Goal: Contribute content: Add original content to the website for others to see

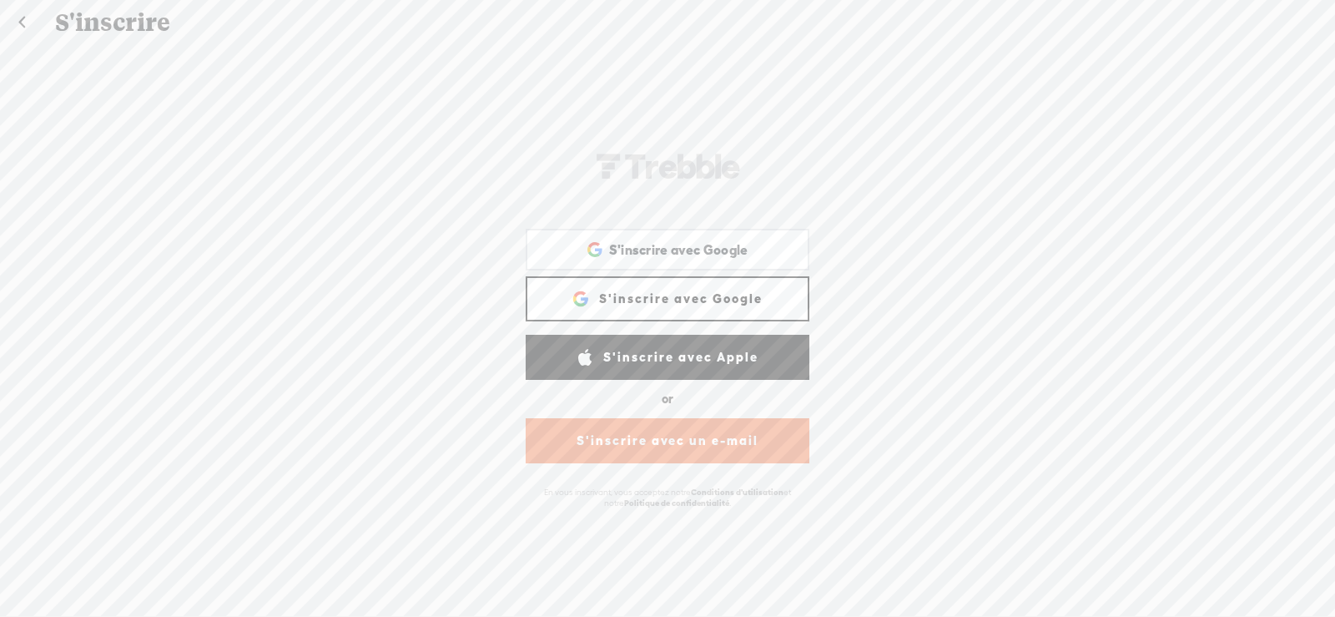
click at [675, 288] on link "S'inscrire avec Google" at bounding box center [668, 298] width 284 height 45
click at [586, 290] on span at bounding box center [585, 298] width 27 height 17
click at [592, 290] on span at bounding box center [585, 298] width 27 height 17
click at [678, 281] on link "S'inscrire avec Google" at bounding box center [668, 298] width 284 height 45
click at [656, 284] on link "S'inscrire avec Google" at bounding box center [668, 298] width 284 height 45
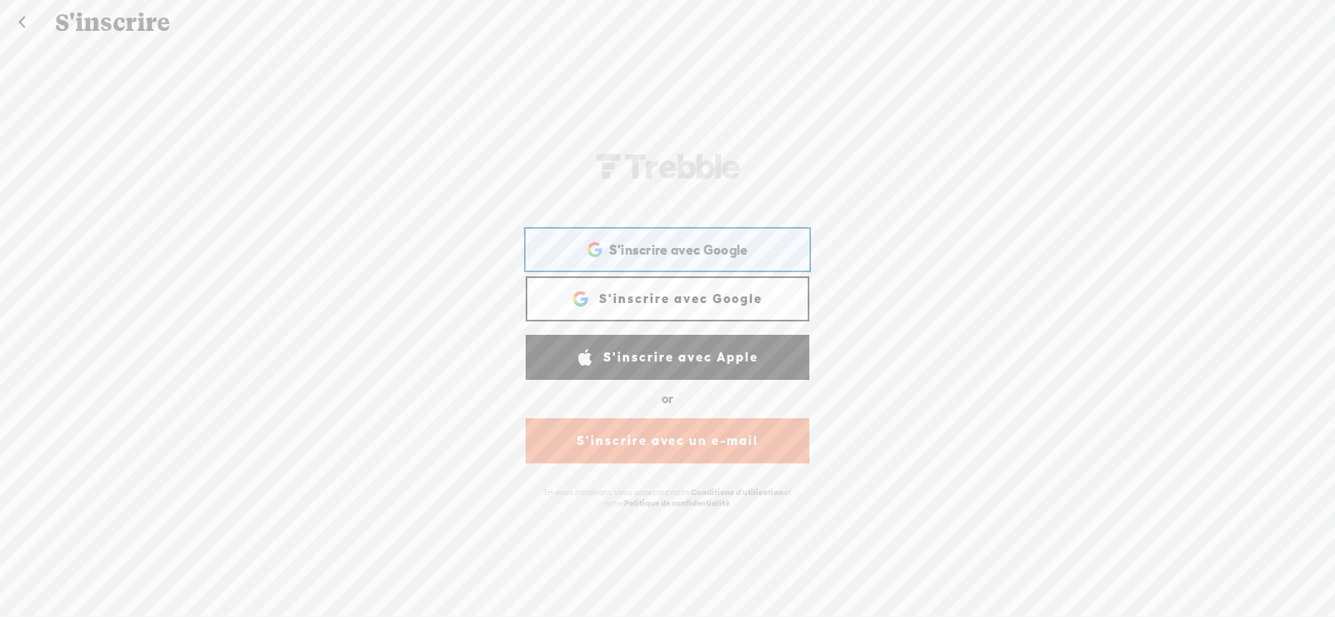
click at [674, 241] on span "S'inscrire avec Google" at bounding box center [678, 250] width 139 height 18
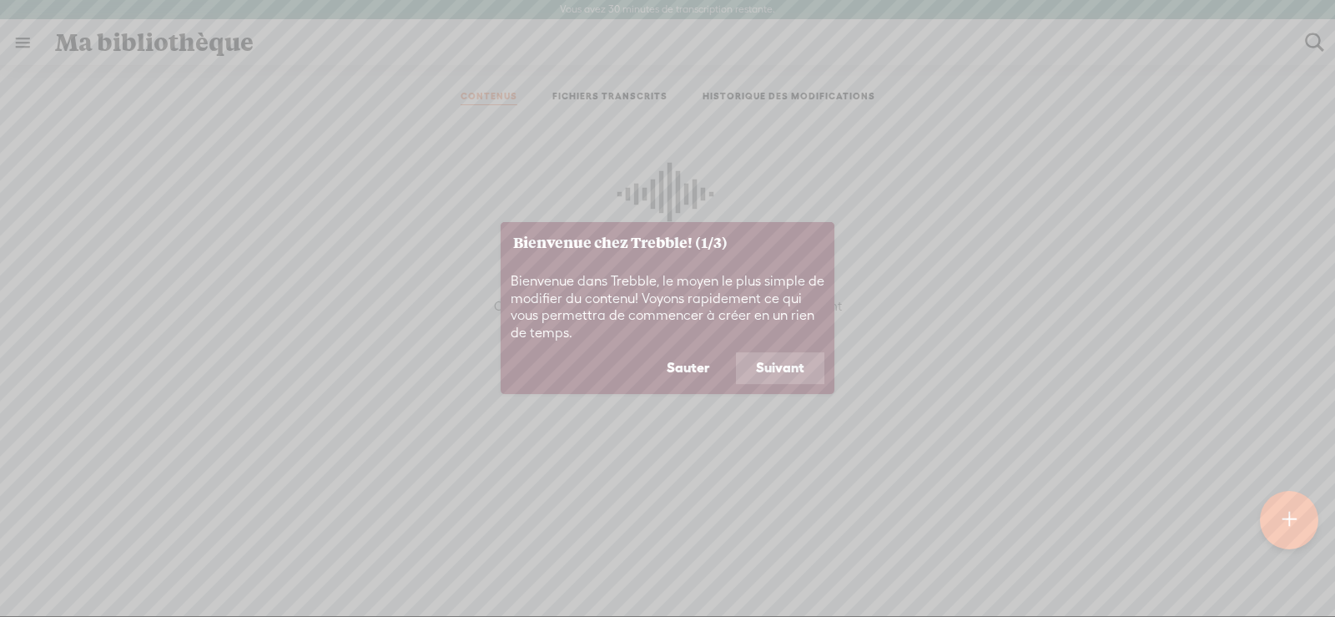
click at [783, 385] on footer "Sauter Suivant" at bounding box center [668, 373] width 334 height 42
click at [779, 375] on button "Suivant" at bounding box center [780, 368] width 88 height 32
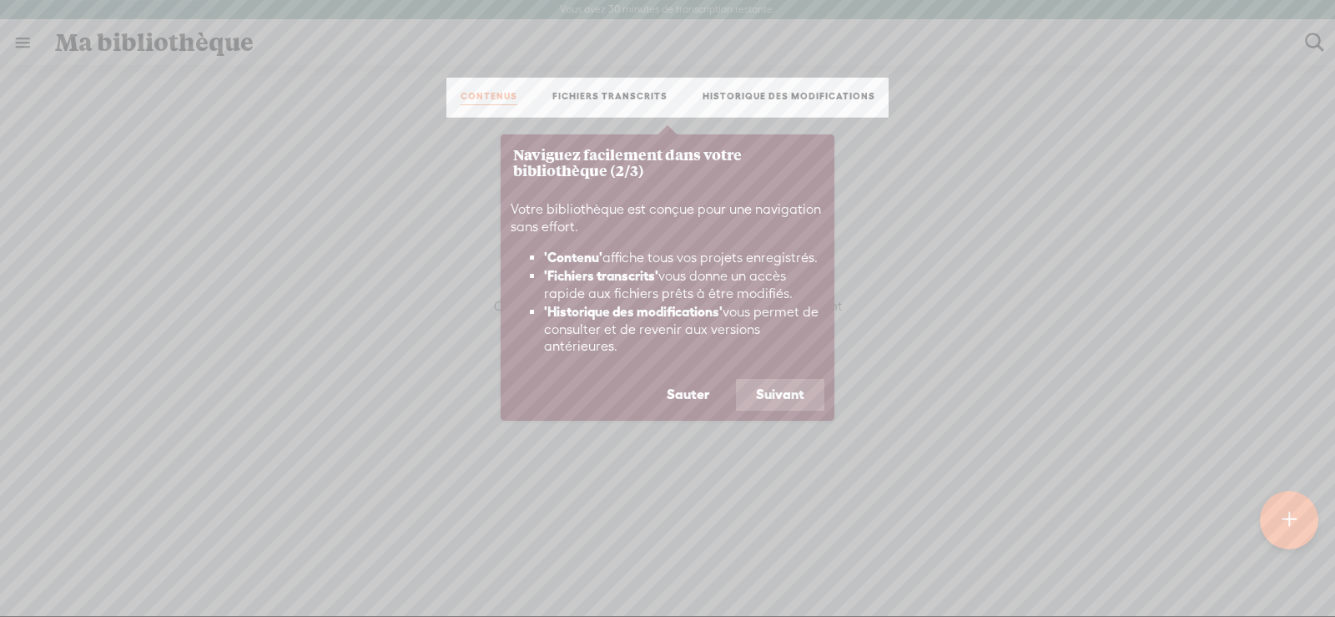
click at [786, 401] on button "Suivant" at bounding box center [780, 395] width 88 height 32
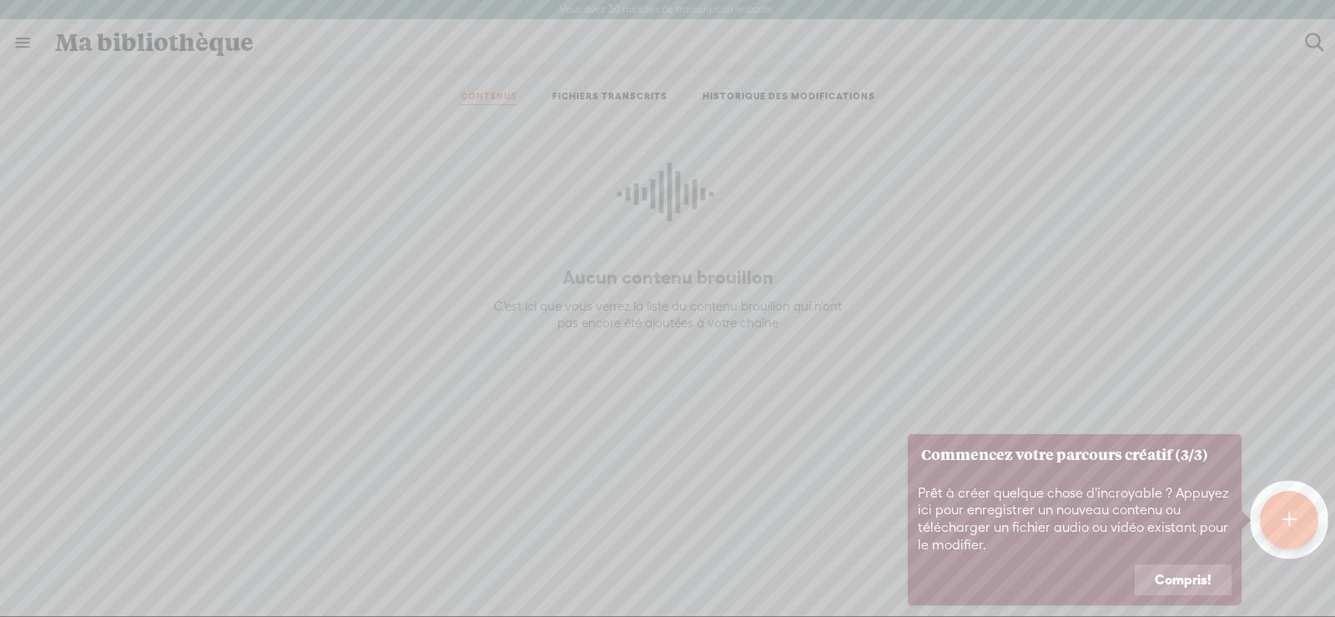
click at [1177, 573] on button "Compris!" at bounding box center [1183, 580] width 97 height 32
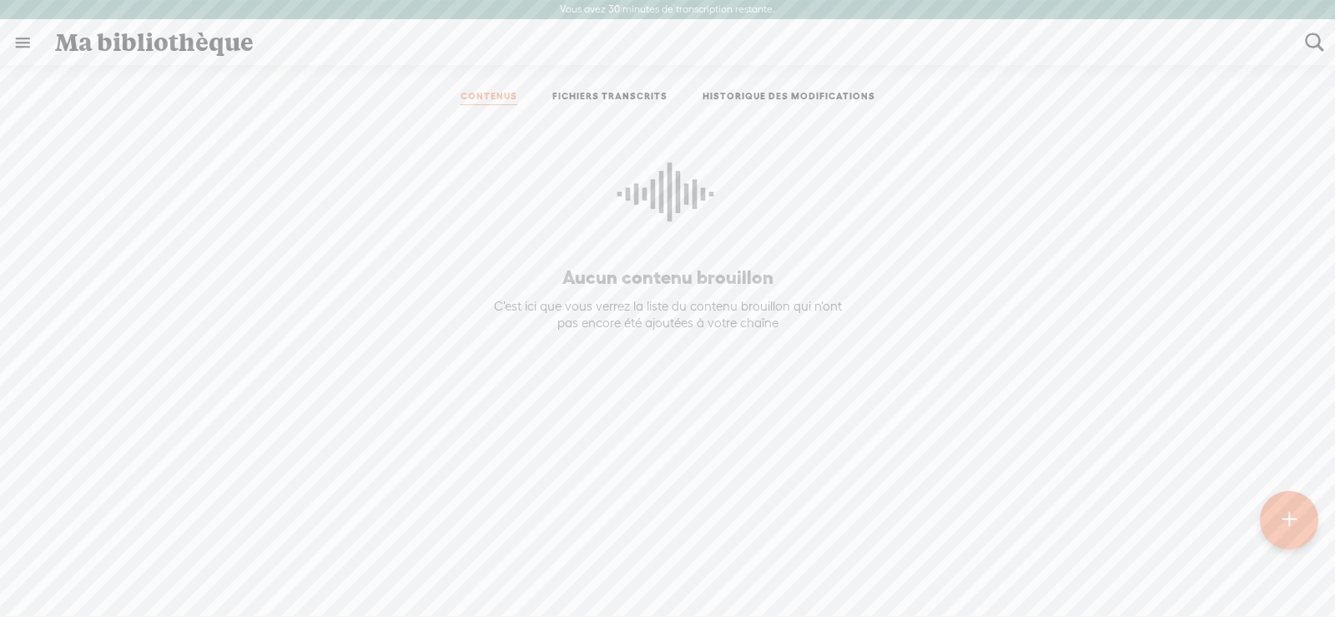
click at [592, 243] on p at bounding box center [667, 200] width 382 height 130
click at [622, 294] on div "Aucun contenu brouillon C'est ici que vous verrez la liste du contenu brouillon…" at bounding box center [667, 334] width 382 height 399
click at [638, 320] on div "C'est ici que vous verrez la liste du contenu brouillon qui n'ont pas encore ét…" at bounding box center [668, 314] width 366 height 33
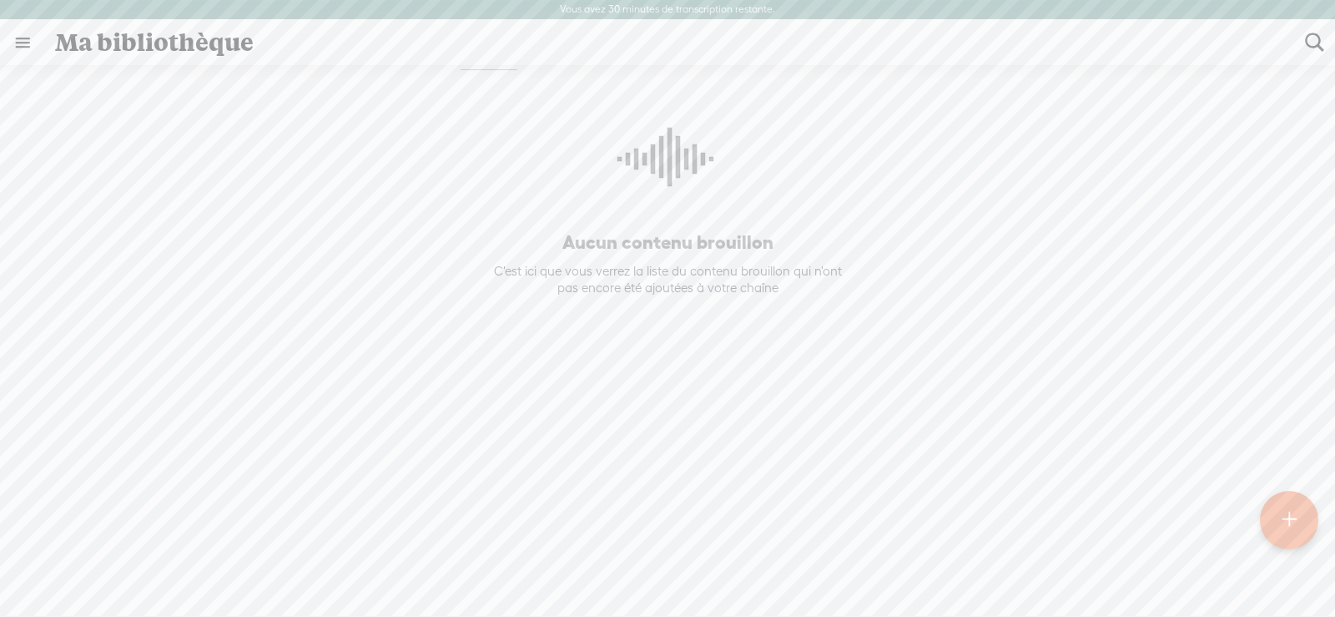
click at [1277, 518] on div at bounding box center [1289, 519] width 58 height 58
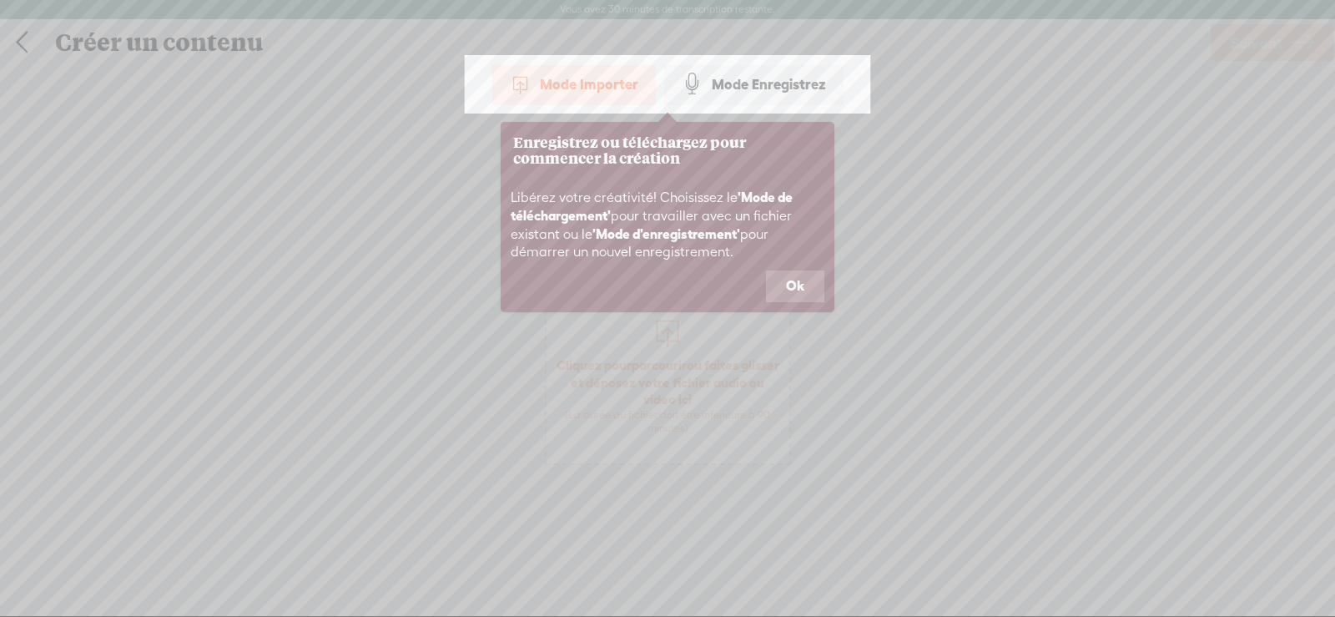
click at [781, 277] on button "Ok" at bounding box center [795, 286] width 58 height 32
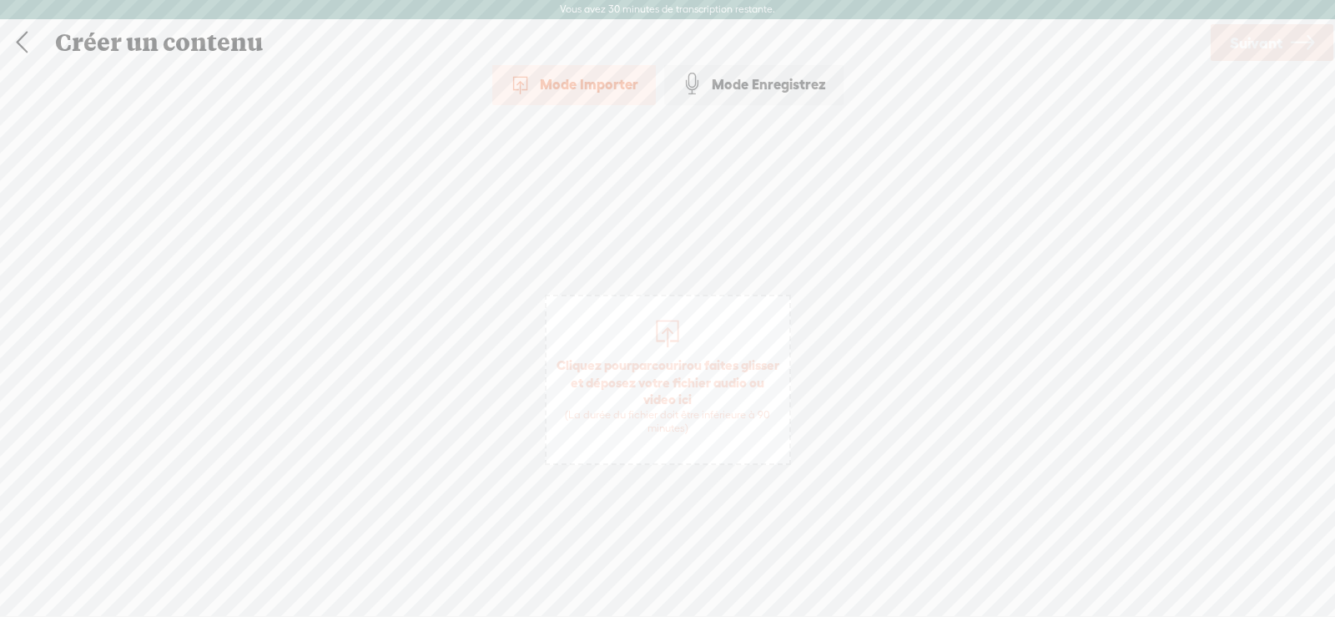
click at [598, 91] on div "Mode Importer" at bounding box center [574, 84] width 164 height 42
click at [678, 371] on span "parcourir" at bounding box center [659, 364] width 55 height 15
click at [1251, 49] on span "Suivant" at bounding box center [1256, 43] width 53 height 43
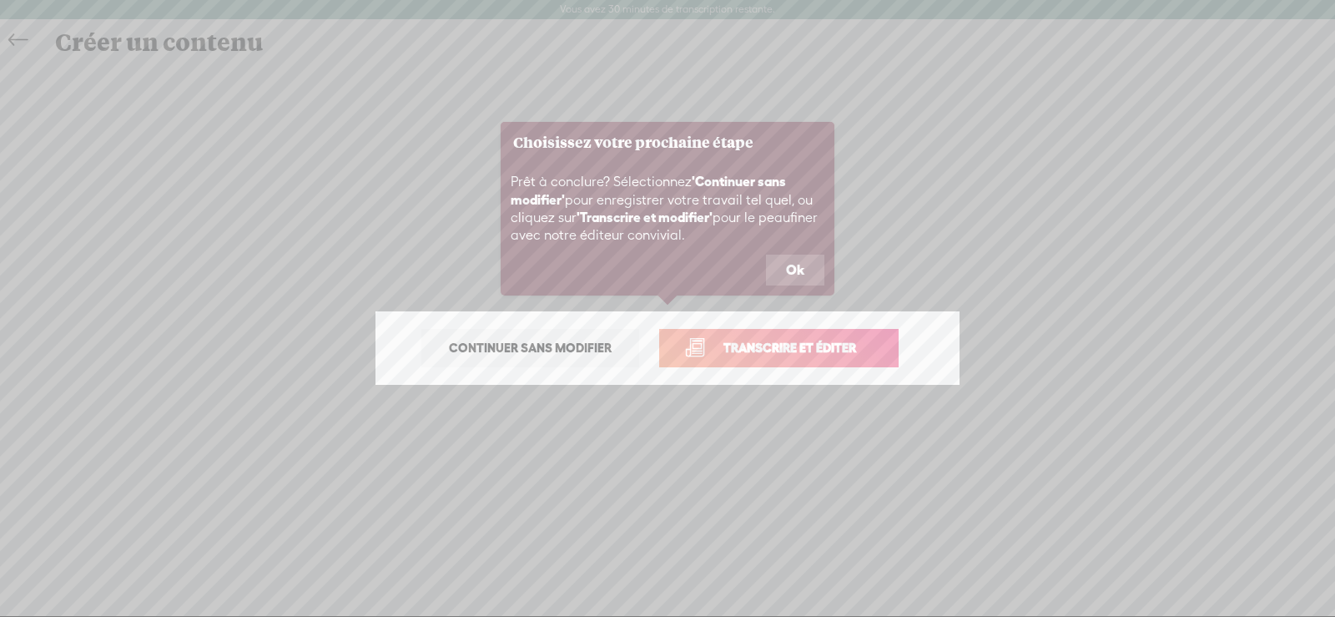
click at [830, 352] on span "Transcrire et éditer" at bounding box center [790, 347] width 168 height 19
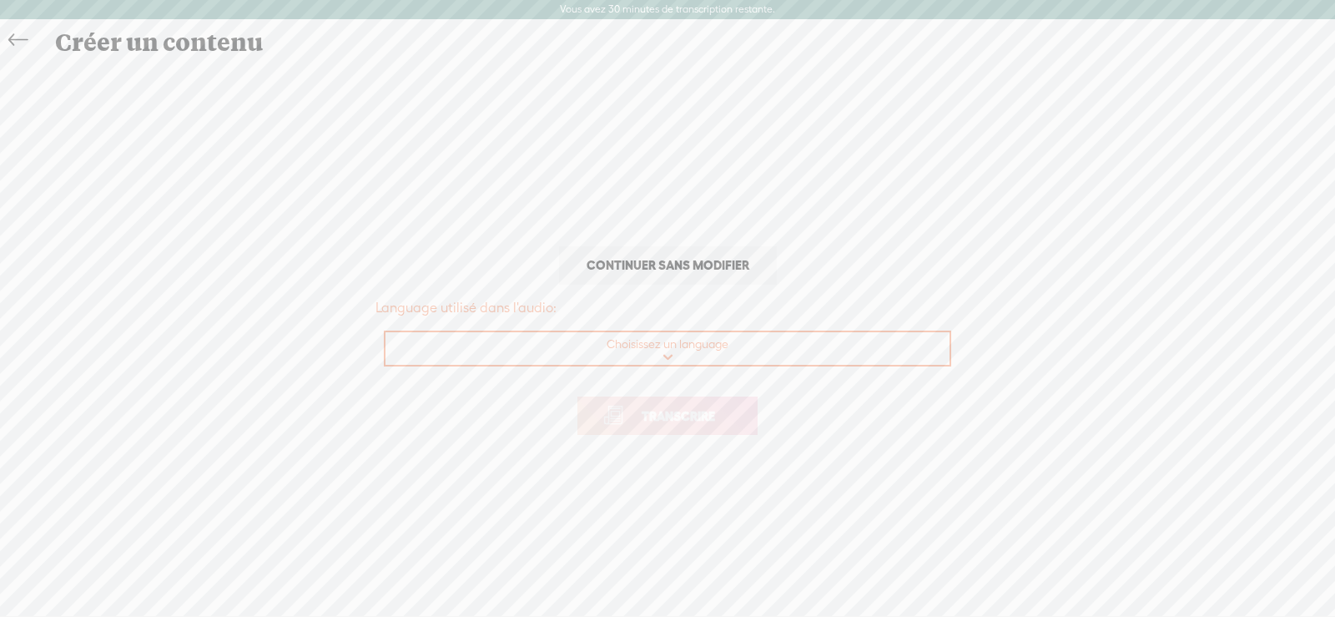
click at [386, 332] on select "Choisissez un language Afrikaans Albanian Amharic Arabic, Gulf Arabic, Modern S…" at bounding box center [669, 349] width 566 height 34
select select "fr-FR"
click option "French" at bounding box center [0, 0] width 0 height 0
click at [659, 413] on span "Transcrire" at bounding box center [678, 415] width 108 height 19
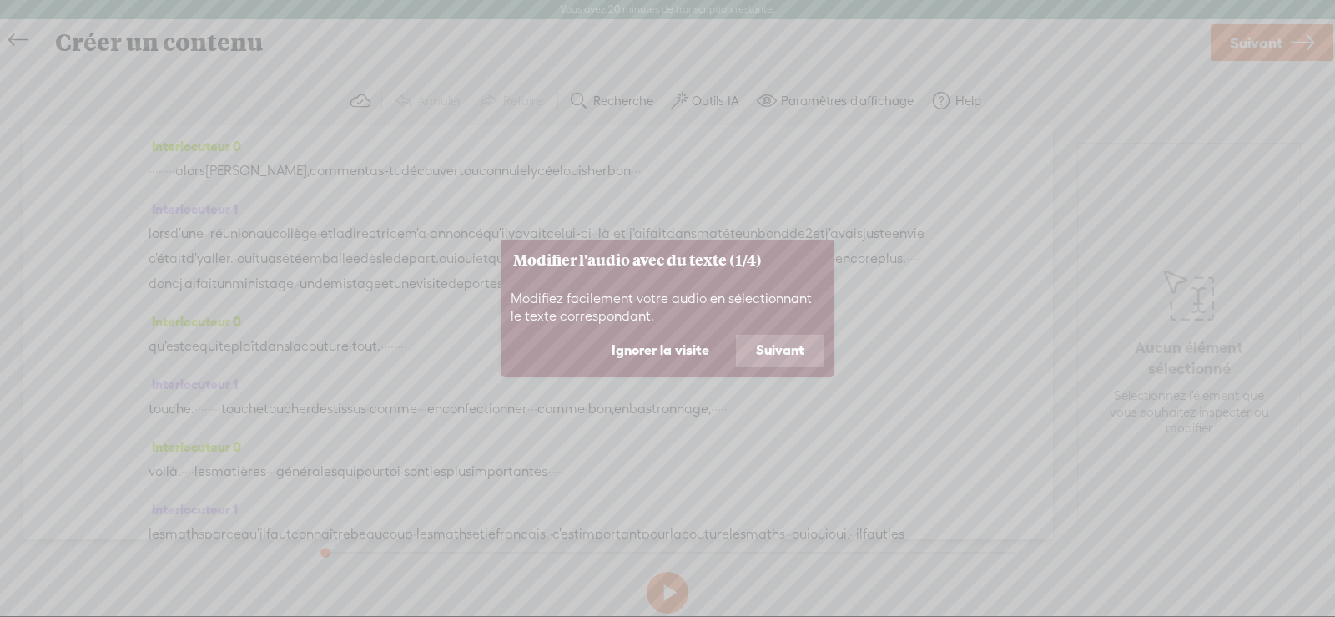
click at [769, 342] on button "Suivant" at bounding box center [780, 351] width 88 height 32
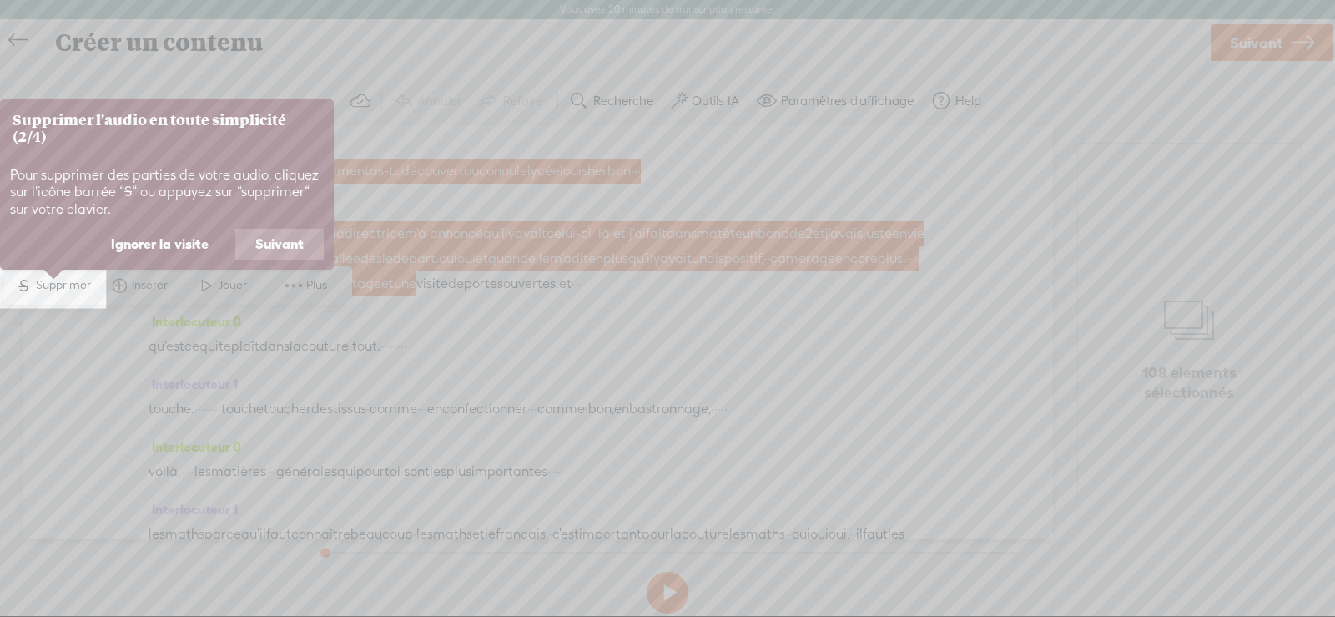
click at [130, 250] on button "Ignorer la visite" at bounding box center [160, 245] width 138 height 32
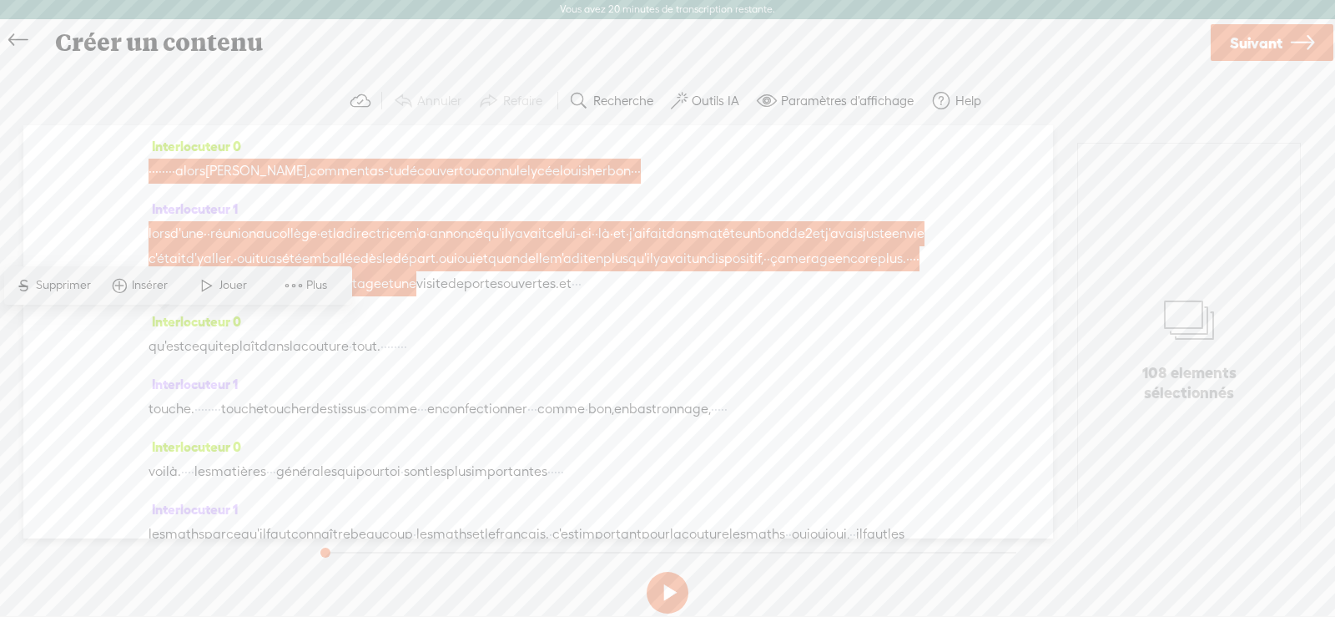
click at [523, 296] on div "lors d'une · · [GEOGRAPHIC_DATA] au collège · et la directrice m'a · annoncé qu…" at bounding box center [538, 258] width 779 height 75
click at [18, 45] on icon at bounding box center [17, 41] width 19 height 38
